Goal: Transaction & Acquisition: Subscribe to service/newsletter

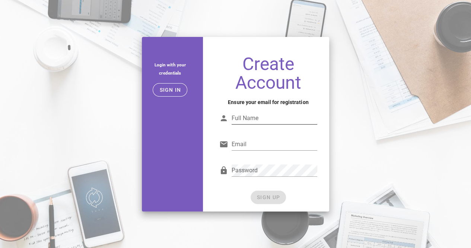
click at [243, 118] on input "Full Name" at bounding box center [275, 118] width 86 height 12
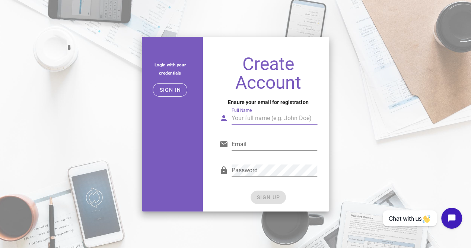
click at [243, 117] on input "Full Name" at bounding box center [275, 118] width 86 height 12
type input "Johnny"
click at [243, 143] on input "Email" at bounding box center [275, 144] width 86 height 12
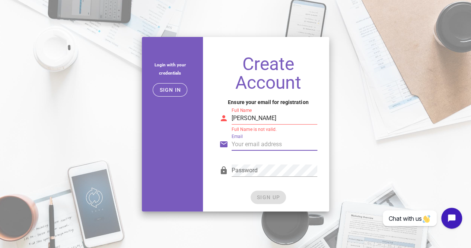
click at [244, 145] on input "Email" at bounding box center [275, 144] width 86 height 12
type input "ridersonthestorm83@gmail.com"
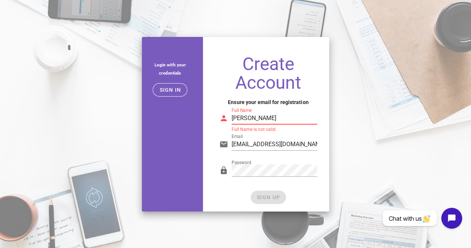
click at [268, 120] on input "Johnny" at bounding box center [275, 118] width 86 height 12
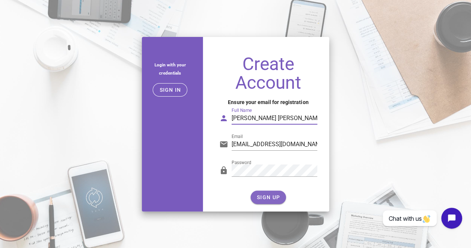
type input "Johnny Ola"
click at [267, 194] on button "SIGN UP" at bounding box center [268, 196] width 35 height 13
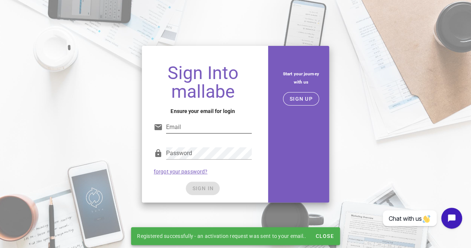
click at [183, 124] on input "Email" at bounding box center [209, 127] width 86 height 12
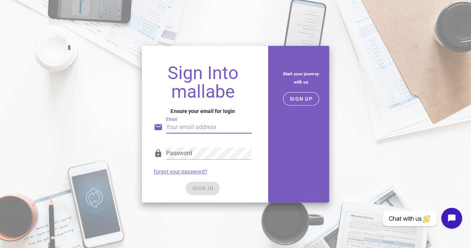
type input "ridersonthestorm83@gmail.com"
click at [135, 153] on div "Sign Into mallabe Ensure your email for login Email ridersonthestorm83@gmail.co…" at bounding box center [235, 123] width 471 height 165
click at [154, 145] on div "Password forgot your password?" at bounding box center [202, 160] width 107 height 39
click at [206, 188] on div "SIGN IN" at bounding box center [203, 187] width 98 height 13
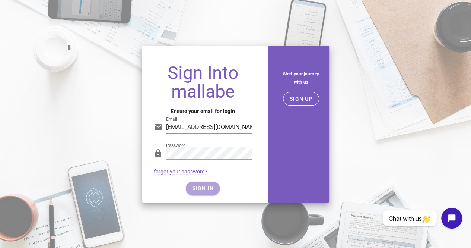
click at [206, 187] on span "SIGN IN" at bounding box center [203, 188] width 22 height 6
click at [205, 184] on button "SIGN IN" at bounding box center [203, 187] width 34 height 13
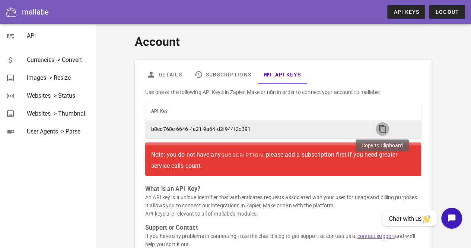
click at [381, 128] on icon "button" at bounding box center [382, 128] width 9 height 9
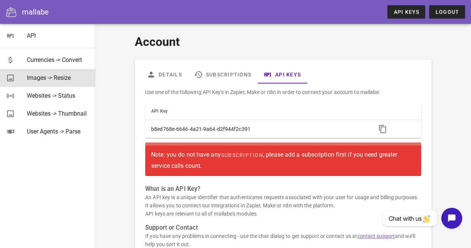
click at [47, 79] on div "Images -> Resize" at bounding box center [58, 77] width 63 height 7
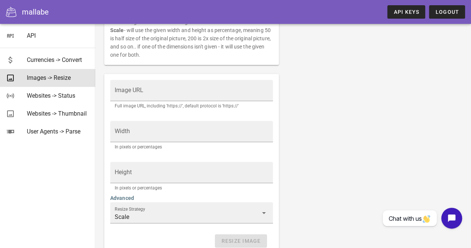
scroll to position [149, 0]
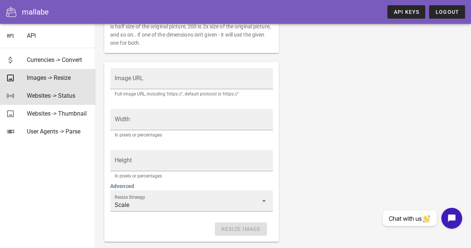
click at [66, 97] on div "Websites -> Status" at bounding box center [58, 95] width 63 height 7
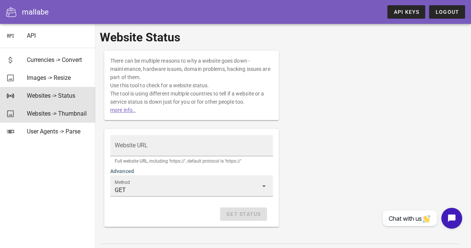
click at [64, 114] on div "Websites -> Thumbnail" at bounding box center [58, 113] width 63 height 7
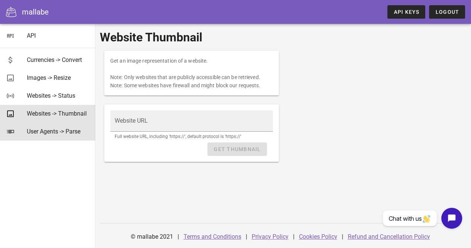
click at [63, 132] on div "User Agents -> Parse" at bounding box center [58, 131] width 63 height 7
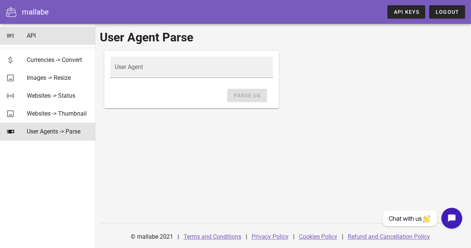
click at [35, 33] on div "API" at bounding box center [58, 35] width 63 height 7
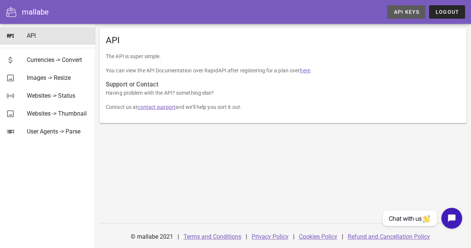
click at [411, 14] on span "API Keys" at bounding box center [407, 12] width 26 height 6
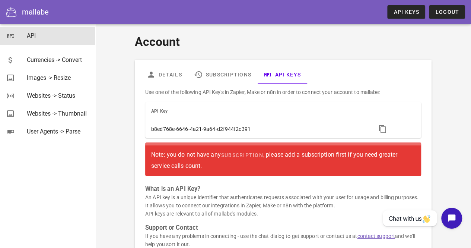
click at [17, 35] on link "API" at bounding box center [47, 36] width 95 height 18
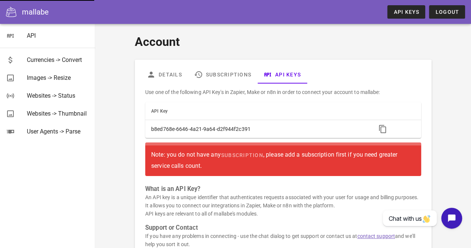
scroll to position [37, 0]
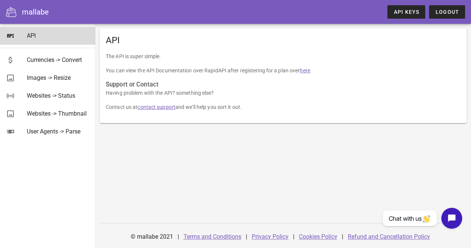
click at [37, 36] on div "API" at bounding box center [58, 35] width 63 height 7
click at [402, 8] on link "API Keys" at bounding box center [407, 11] width 38 height 13
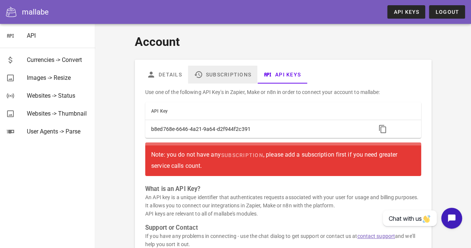
click at [239, 71] on link "Subscriptions" at bounding box center [222, 75] width 69 height 18
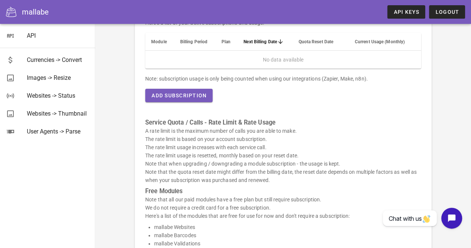
scroll to position [42, 0]
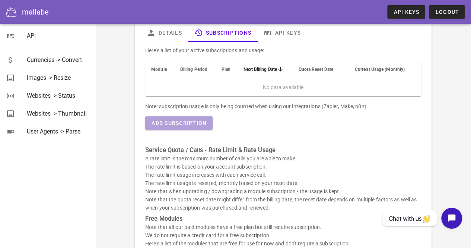
click at [180, 123] on span "Add Subscription" at bounding box center [179, 123] width 56 height 6
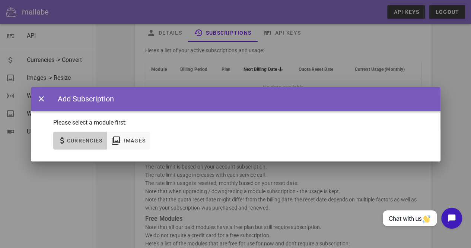
click at [83, 140] on span "Currencies" at bounding box center [85, 141] width 36 height 6
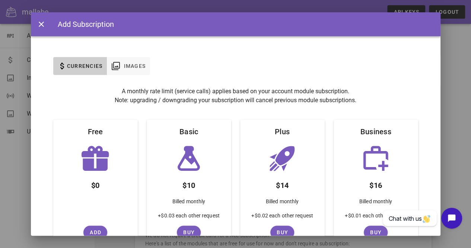
click at [96, 156] on icon at bounding box center [95, 158] width 30 height 30
click at [91, 169] on icon at bounding box center [95, 158] width 30 height 30
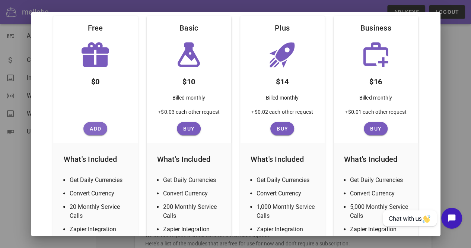
scroll to position [112, 0]
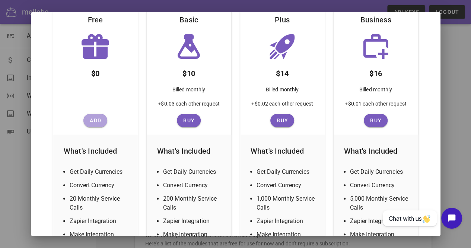
click at [93, 121] on span "Add" at bounding box center [95, 120] width 18 height 6
